Goal: Task Accomplishment & Management: Manage account settings

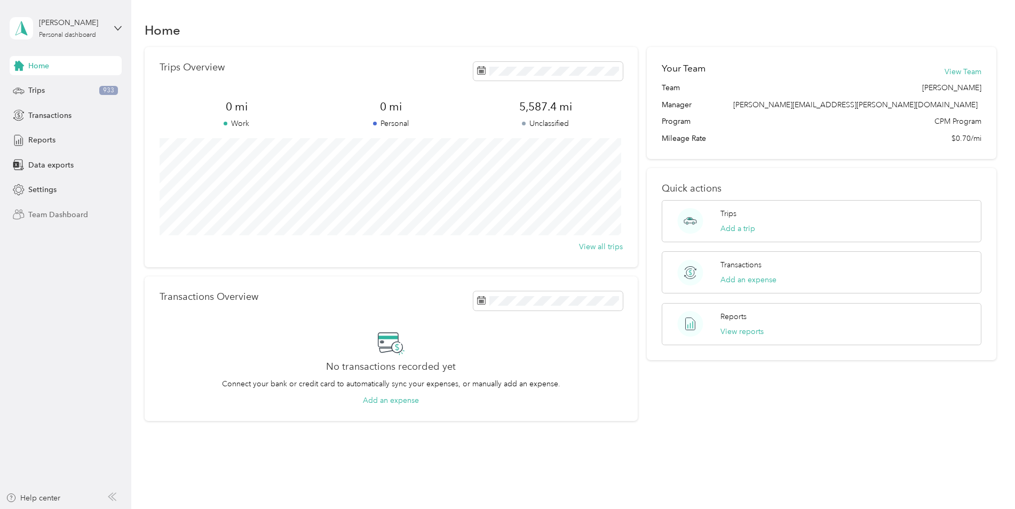
click at [34, 219] on span "Team Dashboard" at bounding box center [58, 214] width 60 height 11
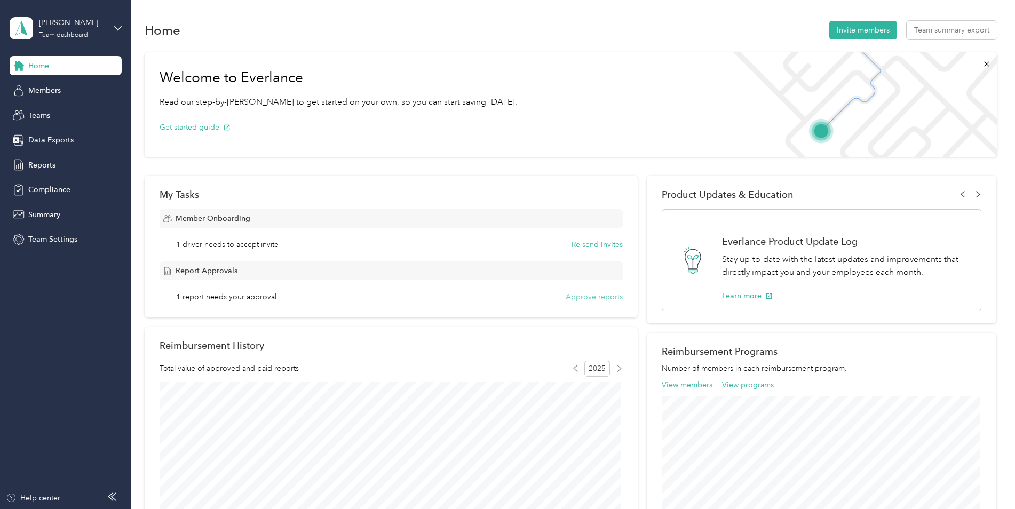
click at [609, 295] on button "Approve reports" at bounding box center [594, 296] width 57 height 11
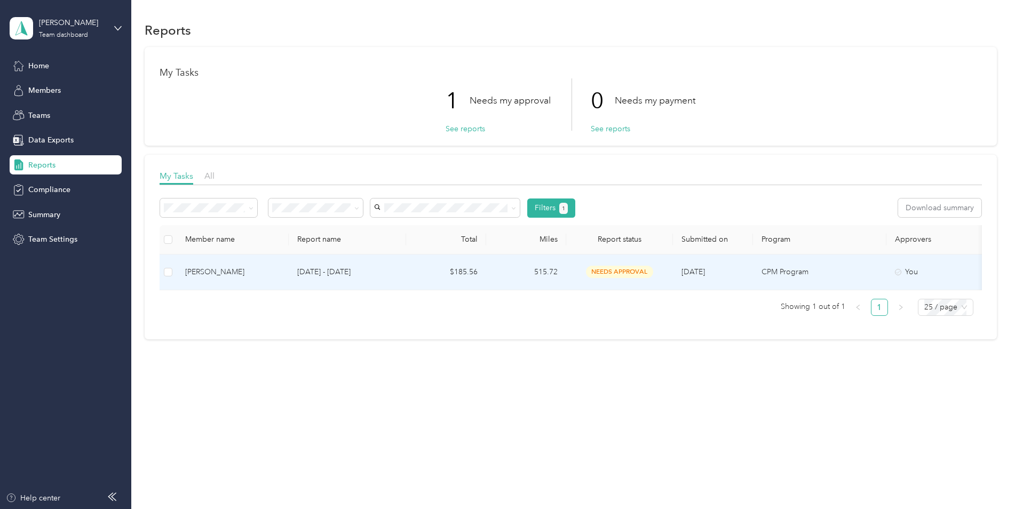
click at [204, 269] on div "[PERSON_NAME]" at bounding box center [232, 272] width 95 height 12
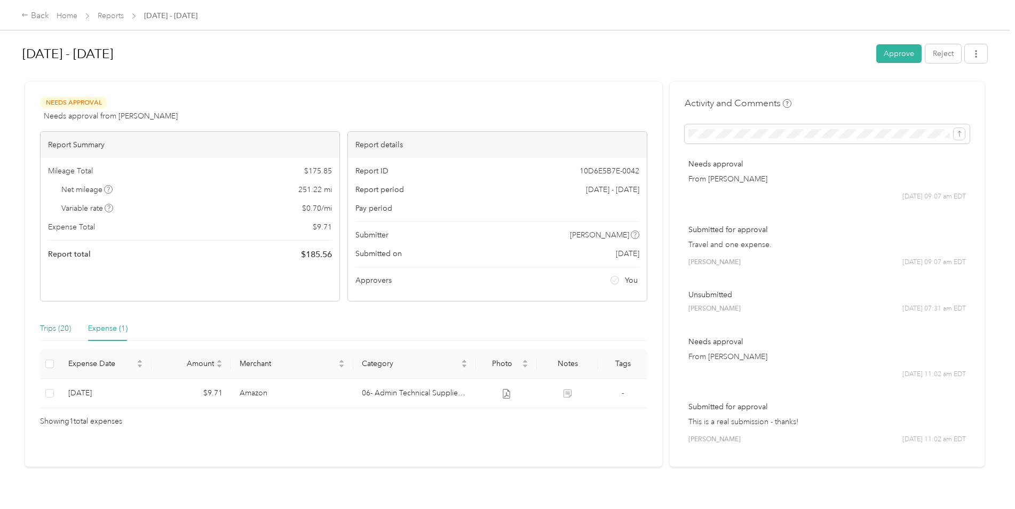
click at [49, 331] on div "Trips (20)" at bounding box center [55, 329] width 31 height 12
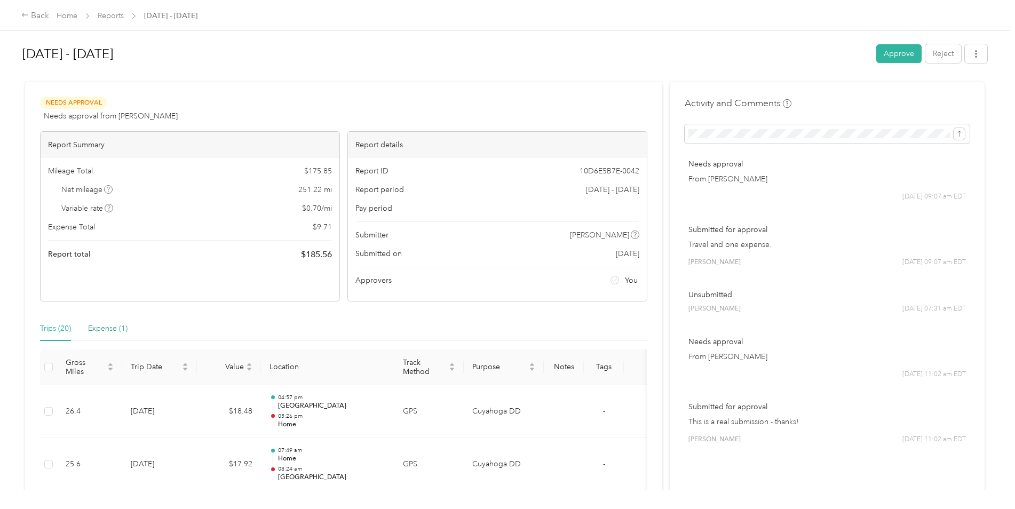
click at [95, 327] on div "Expense (1)" at bounding box center [107, 329] width 39 height 12
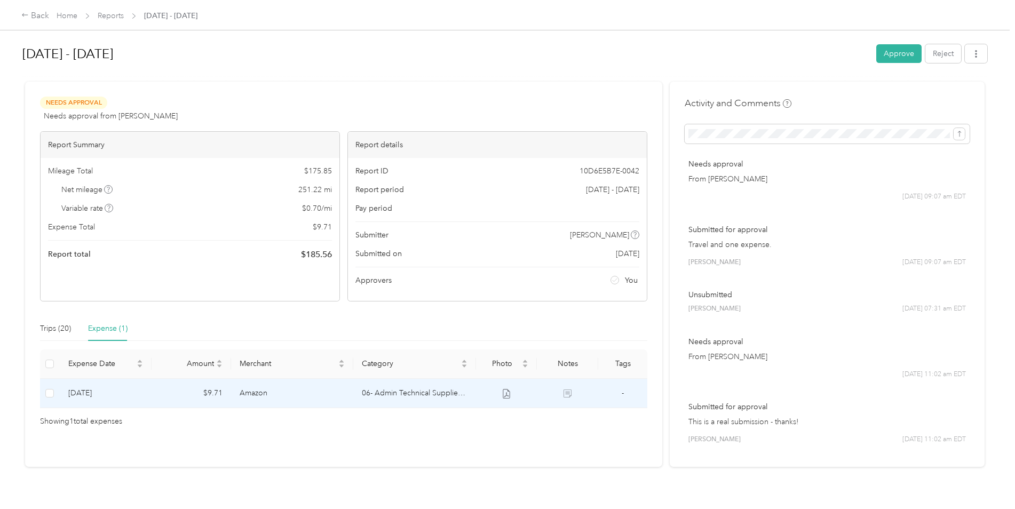
click at [503, 388] on td at bounding box center [506, 393] width 61 height 29
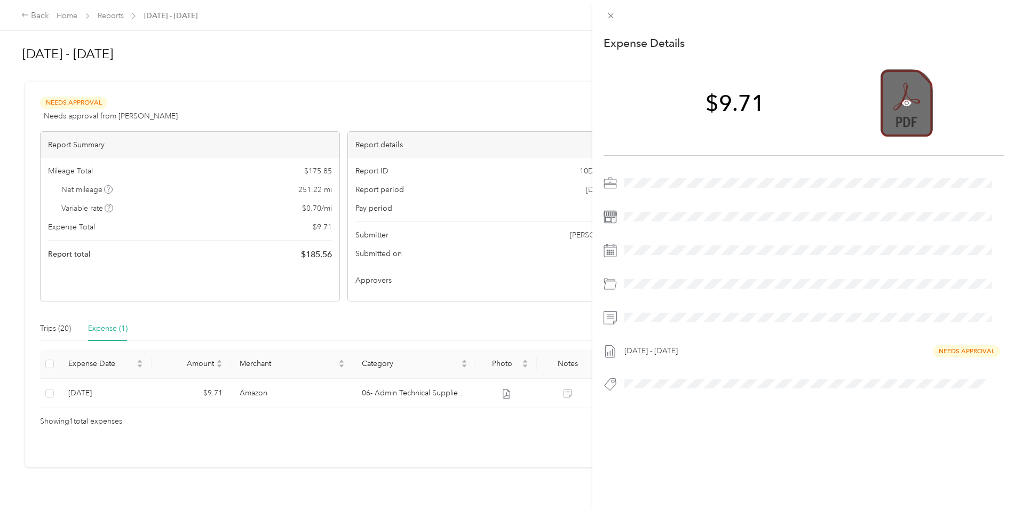
click at [914, 94] on div at bounding box center [906, 102] width 52 height 67
click at [880, 116] on div at bounding box center [906, 102] width 52 height 67
click at [917, 123] on div at bounding box center [906, 102] width 52 height 67
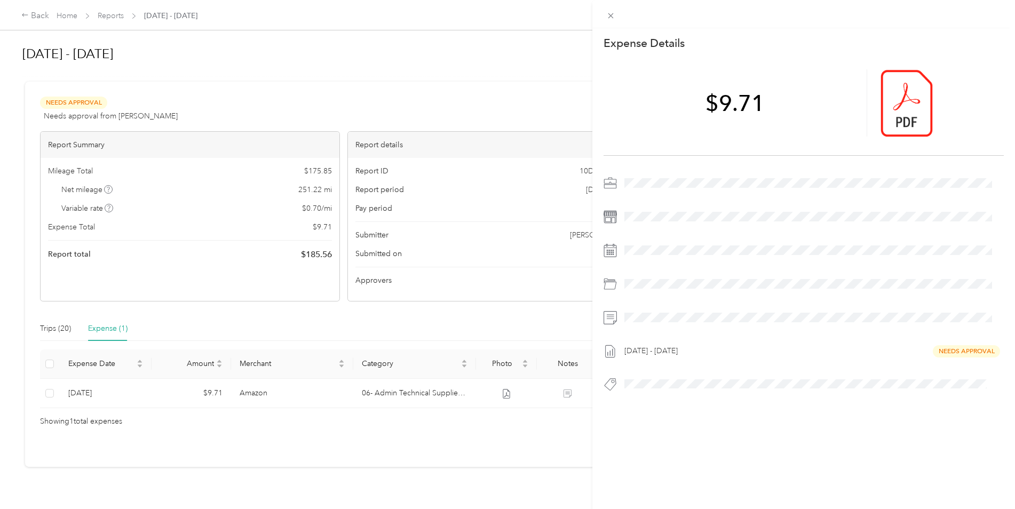
click at [443, 426] on div "This expense cannot be edited because it is either under review, approved, or p…" at bounding box center [507, 254] width 1015 height 509
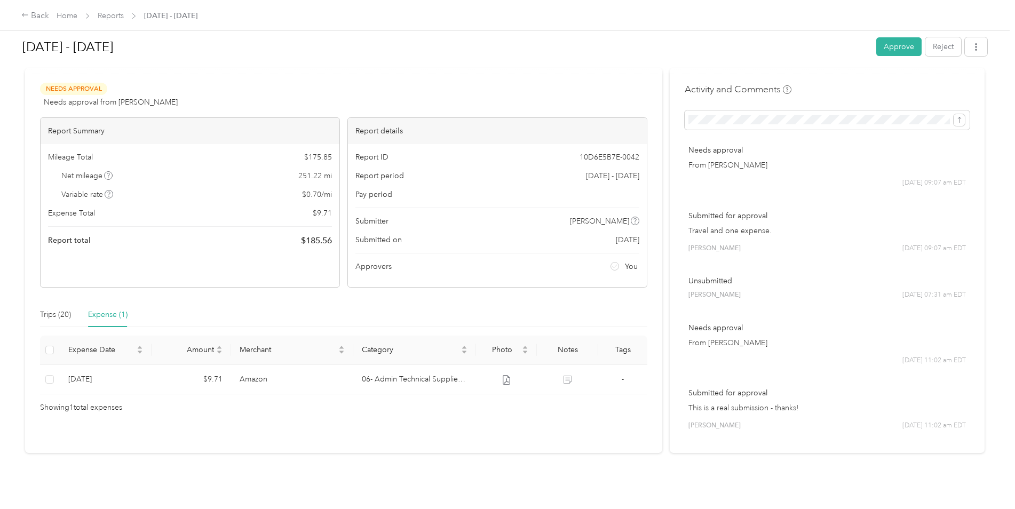
scroll to position [22, 0]
click at [54, 309] on div "Trips (20)" at bounding box center [55, 315] width 31 height 12
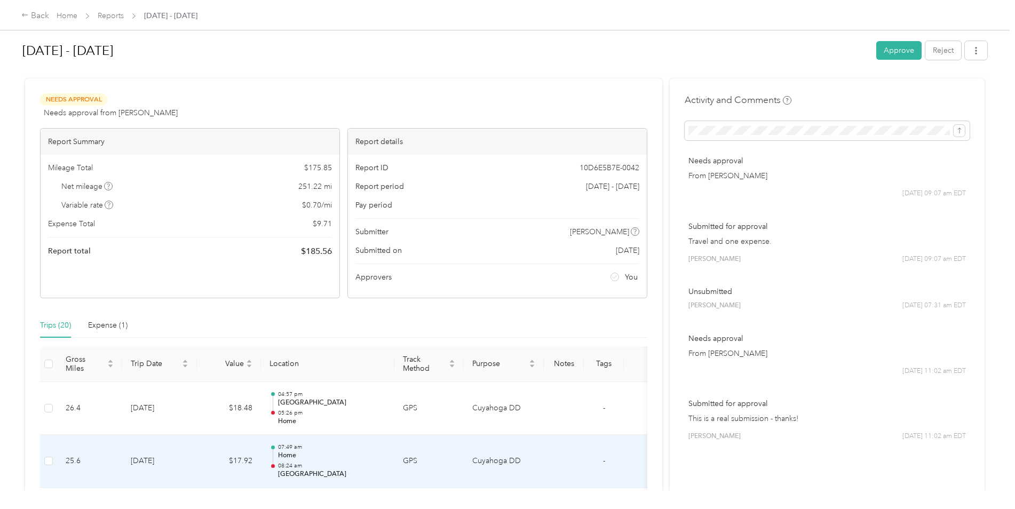
scroll to position [0, 0]
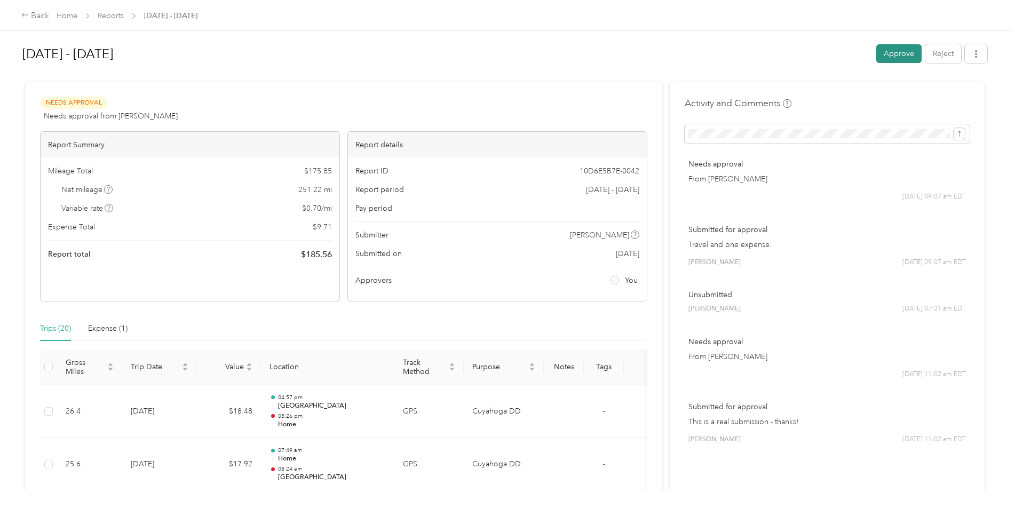
click at [892, 54] on button "Approve" at bounding box center [898, 53] width 45 height 19
